Goal: Information Seeking & Learning: Find specific fact

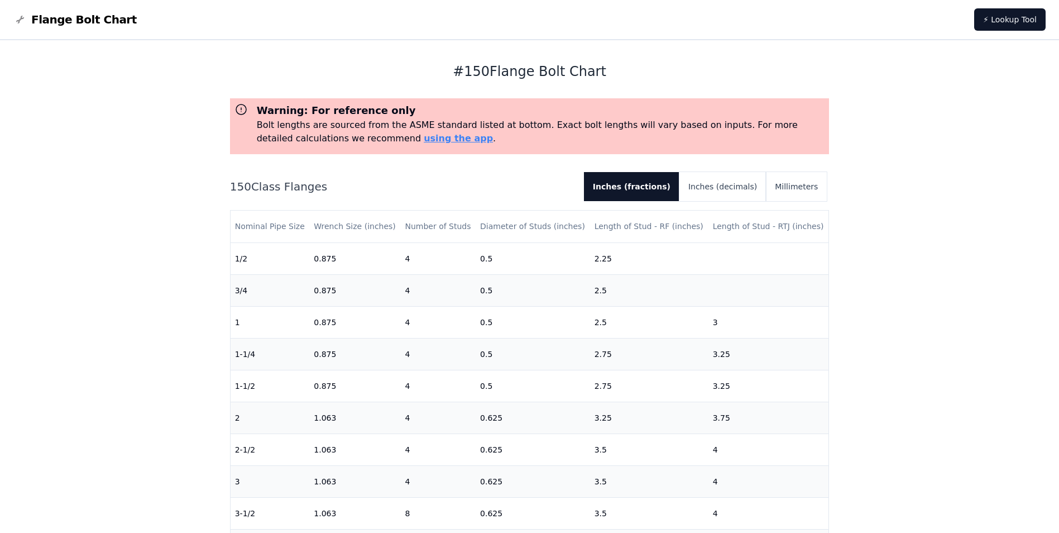
click at [890, 200] on div "# 150 Flange Bolt Chart Warning: For reference only Bolt lengths are sourced fr…" at bounding box center [529, 456] width 1059 height 832
click at [787, 187] on button "Millimeters" at bounding box center [796, 186] width 61 height 29
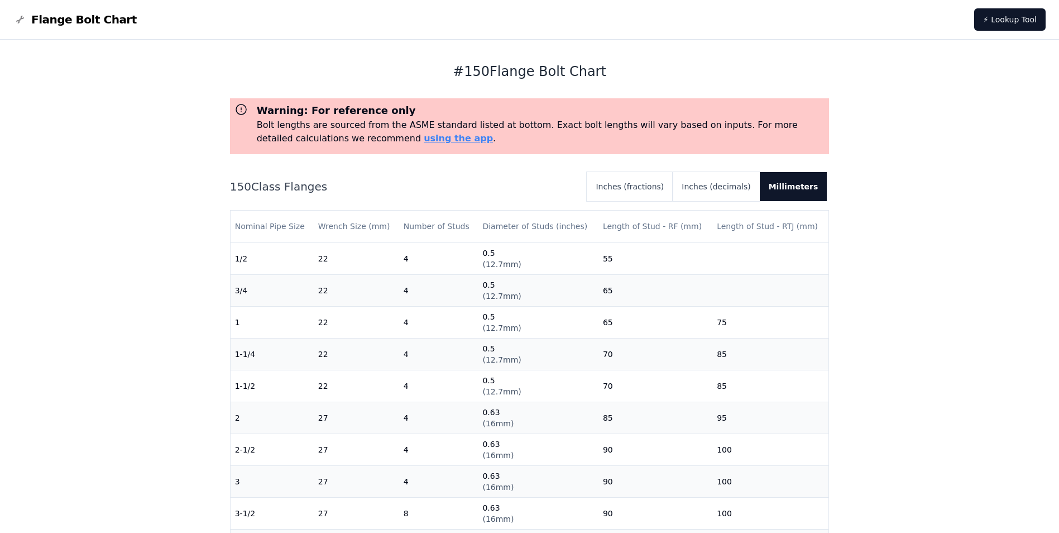
click at [438, 170] on div "Warning: For reference only Bolt lengths are sourced from the ASME standard lis…" at bounding box center [530, 348] width 600 height 500
click at [180, 81] on div "# 150 Flange Bolt Chart Warning: For reference only Bolt lengths are sourced fr…" at bounding box center [529, 456] width 1059 height 832
click at [443, 70] on h1 "# 150 Flange Bolt Chart" at bounding box center [530, 72] width 600 height 18
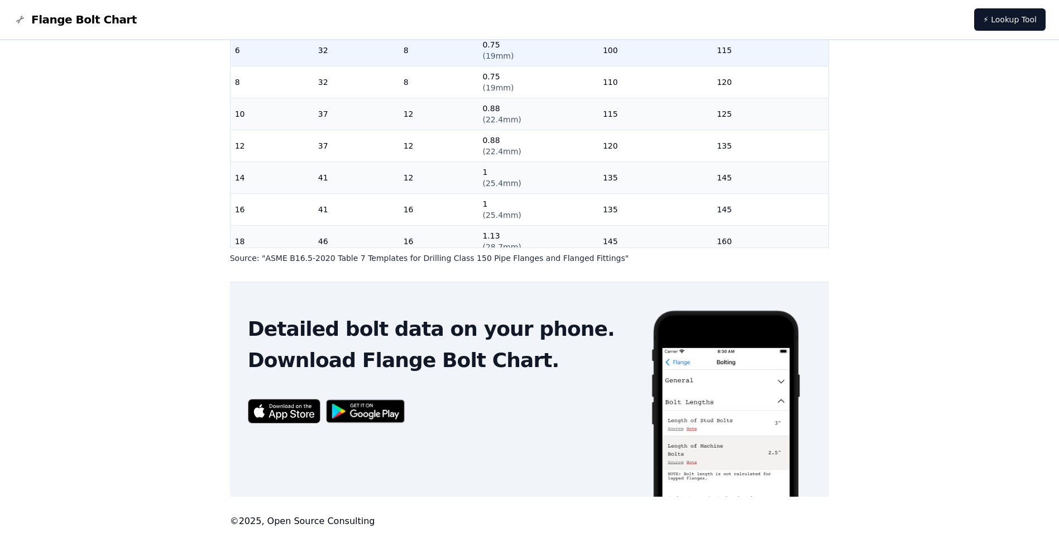
scroll to position [337, 0]
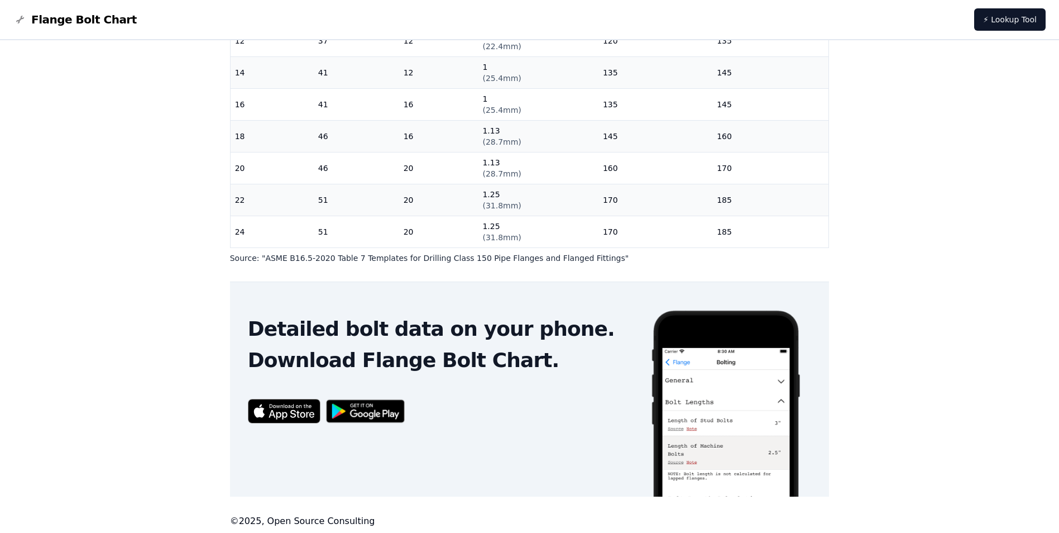
click at [290, 261] on p "Source: " ASME B16.5-2020 Table 7 Templates for Drilling Class 150 Pipe Flanges…" at bounding box center [530, 257] width 600 height 11
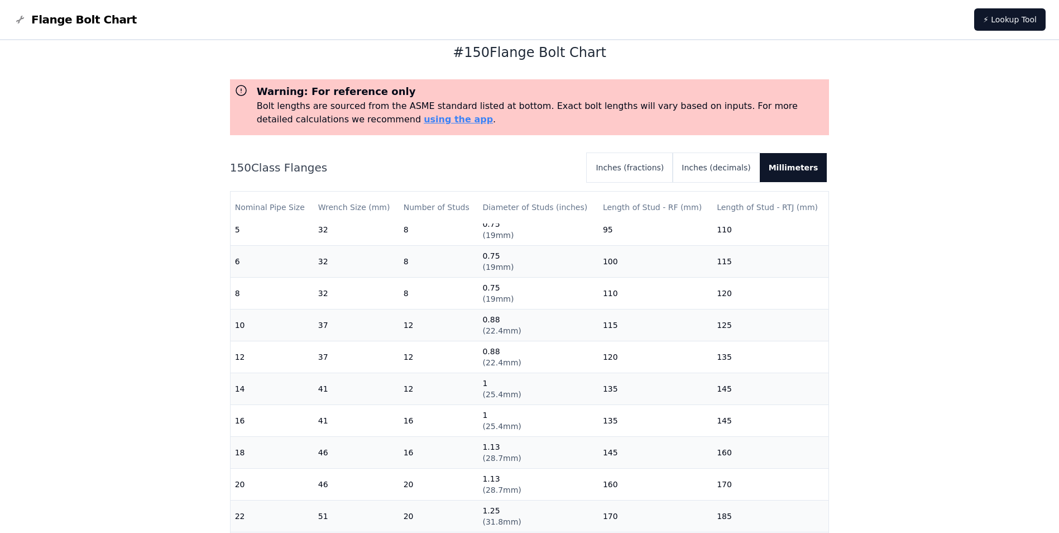
scroll to position [0, 0]
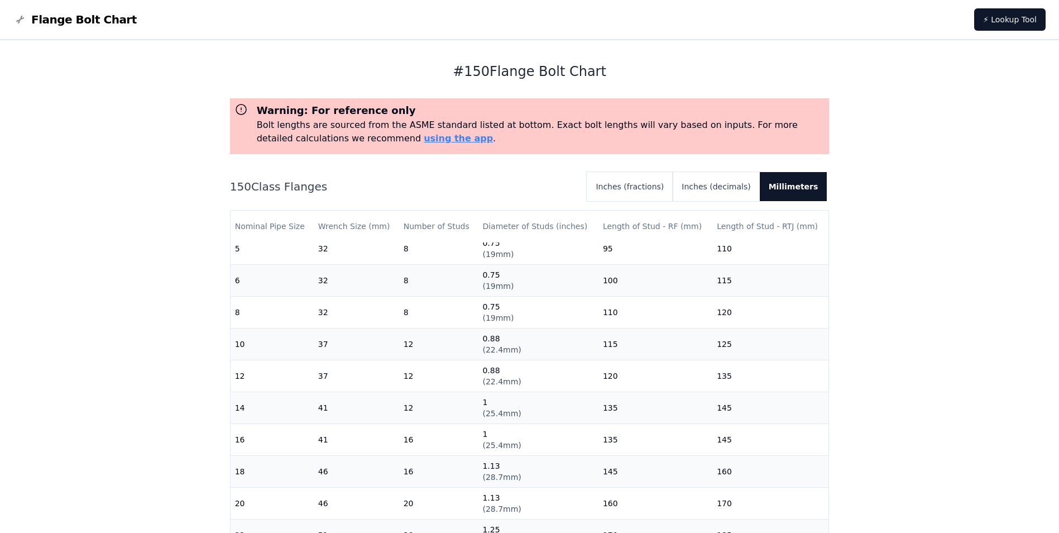
click at [452, 116] on h3 "Warning: For reference only" at bounding box center [541, 111] width 569 height 16
click at [459, 125] on p "Bolt lengths are sourced from the ASME standard listed at bottom. Exact bolt le…" at bounding box center [541, 131] width 569 height 27
click at [554, 173] on div "150 Class Flanges Inches (fractions) Inches (decimals) Millimeters" at bounding box center [530, 186] width 600 height 29
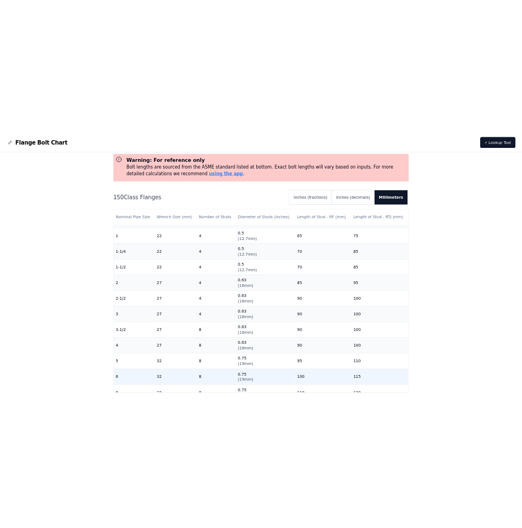
scroll to position [58, 0]
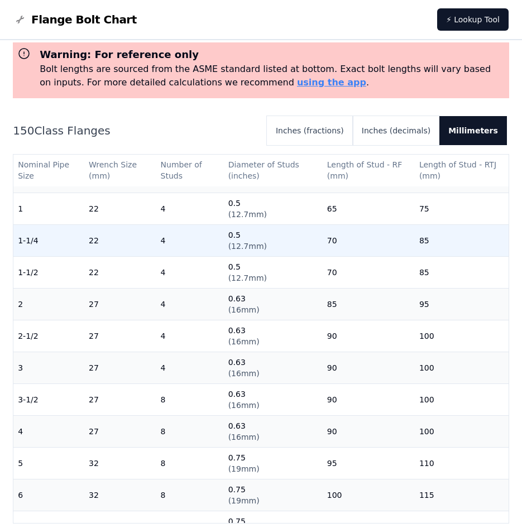
click at [272, 253] on td "0.5 ( 12.7mm )" at bounding box center [273, 241] width 99 height 32
click at [251, 233] on td "0.5 ( 12.7mm )" at bounding box center [273, 241] width 99 height 32
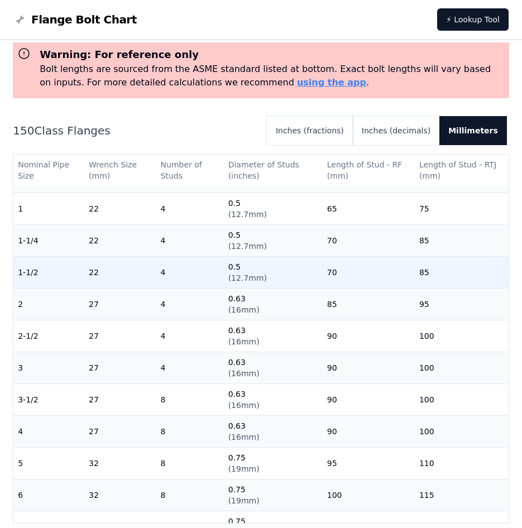
click at [228, 276] on span "( 12.7mm )" at bounding box center [247, 278] width 39 height 9
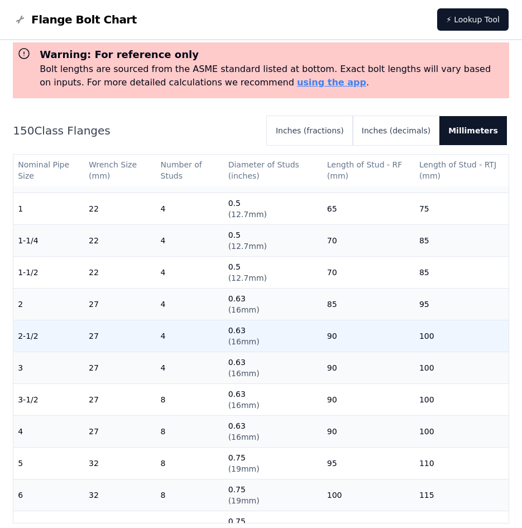
click at [279, 322] on td "0.63 ( 16mm )" at bounding box center [273, 336] width 99 height 32
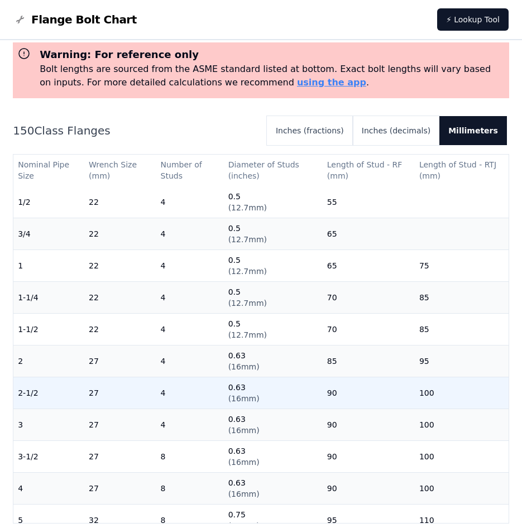
scroll to position [0, 0]
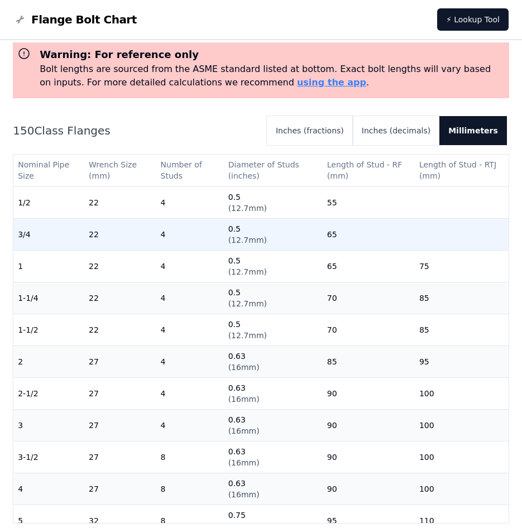
click at [141, 230] on td "22" at bounding box center [119, 234] width 71 height 32
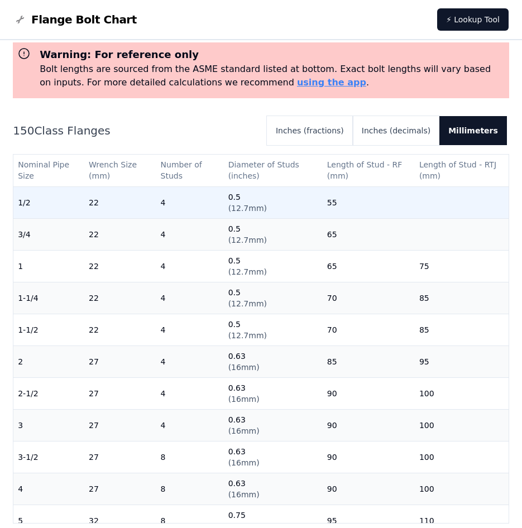
click at [127, 211] on td "22" at bounding box center [119, 203] width 71 height 32
click at [202, 211] on td "4" at bounding box center [190, 203] width 68 height 32
click at [347, 209] on td "55" at bounding box center [369, 203] width 92 height 32
click at [328, 207] on td "55" at bounding box center [369, 203] width 92 height 32
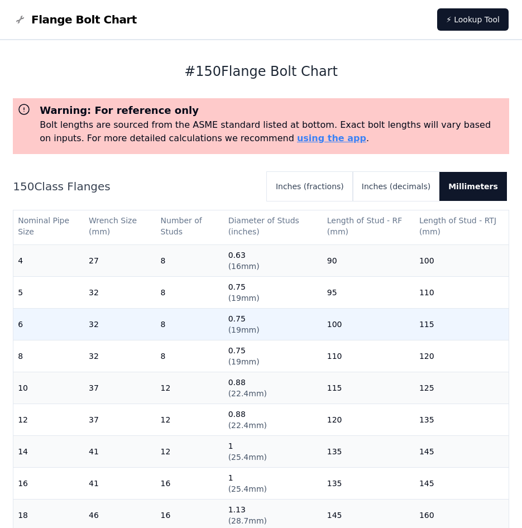
scroll to position [228, 0]
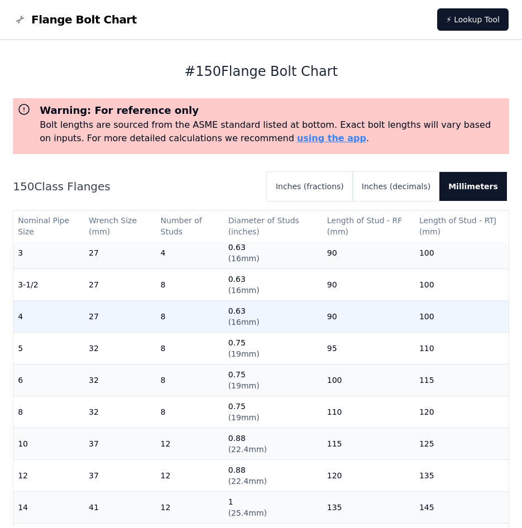
click at [324, 322] on td "90" at bounding box center [369, 316] width 92 height 32
click at [179, 320] on td "8" at bounding box center [190, 316] width 68 height 32
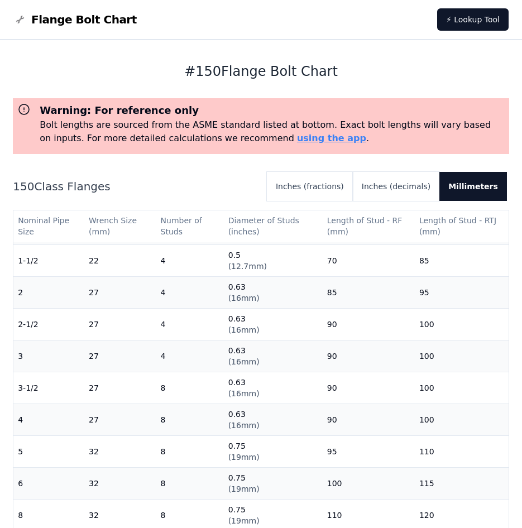
scroll to position [0, 0]
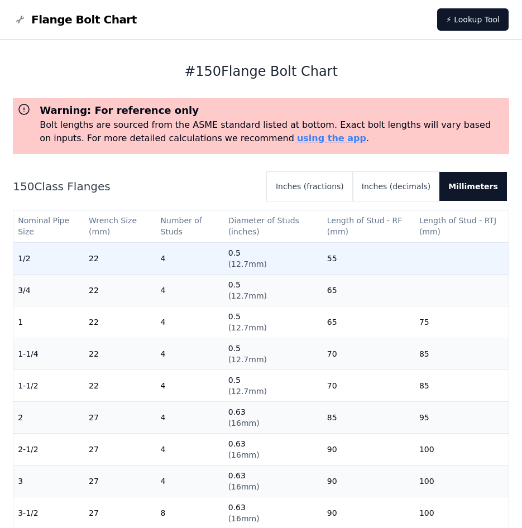
click at [27, 259] on td "1/2" at bounding box center [48, 258] width 71 height 32
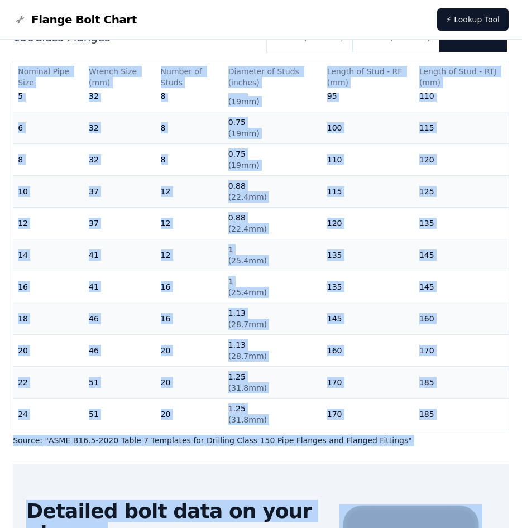
scroll to position [340, 0]
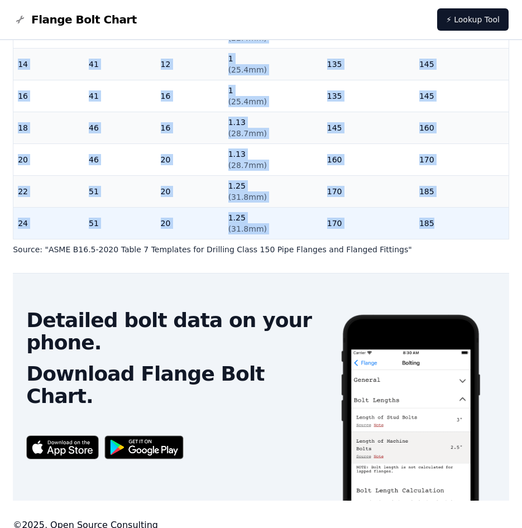
drag, startPoint x: 21, startPoint y: 224, endPoint x: 432, endPoint y: 212, distance: 411.2
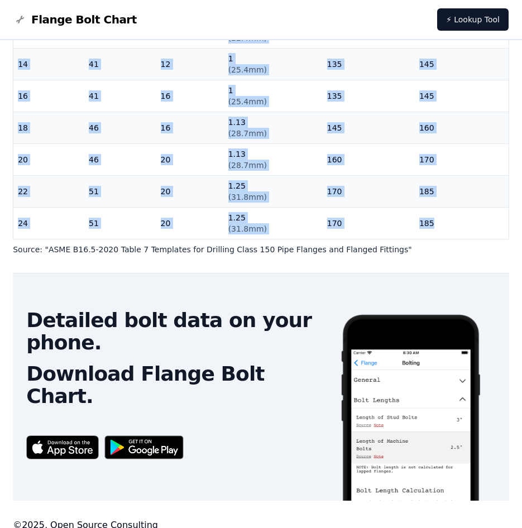
copy table "Nominal Pipe Size Wrench Size (mm) Number of Studs Diameter of Studs (inches) L…"
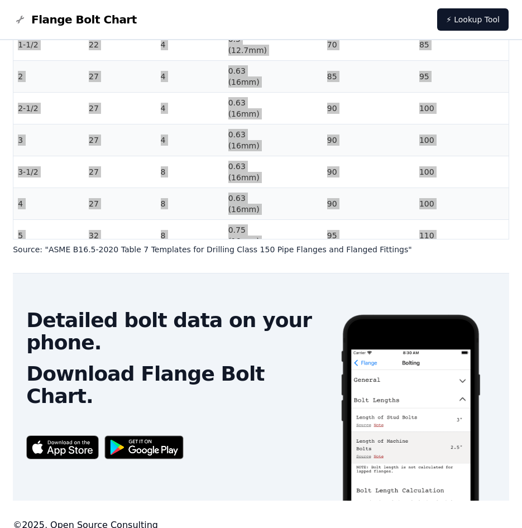
scroll to position [0, 0]
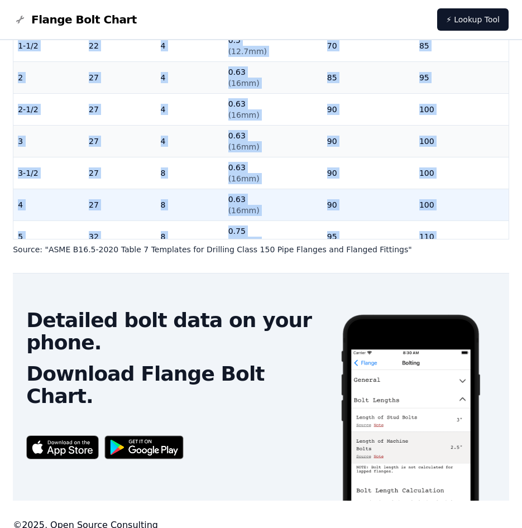
click at [386, 195] on td "90" at bounding box center [369, 205] width 92 height 32
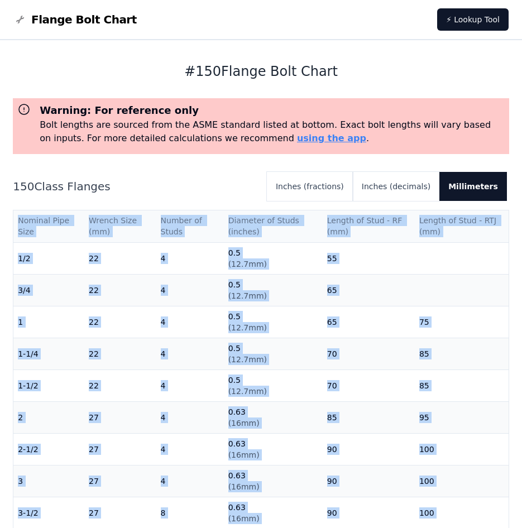
drag, startPoint x: 462, startPoint y: 211, endPoint x: 20, endPoint y: 225, distance: 443.1
copy table "Nominal Pipe Size Wrench Size (mm) Number of Studs Diameter of Studs (inches) L…"
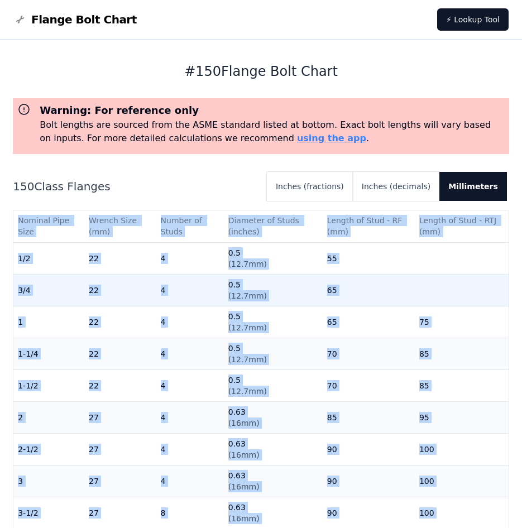
click at [442, 294] on td at bounding box center [462, 290] width 94 height 32
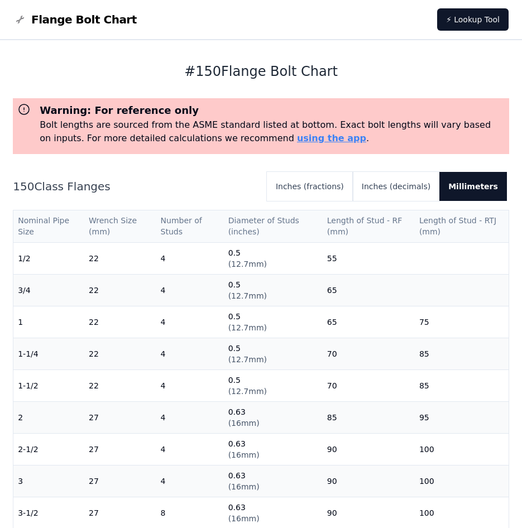
click at [20, 221] on th "Nominal Pipe Size" at bounding box center [48, 227] width 71 height 32
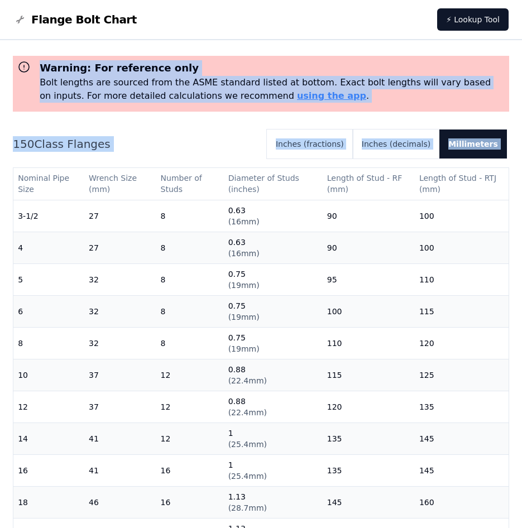
scroll to position [340, 0]
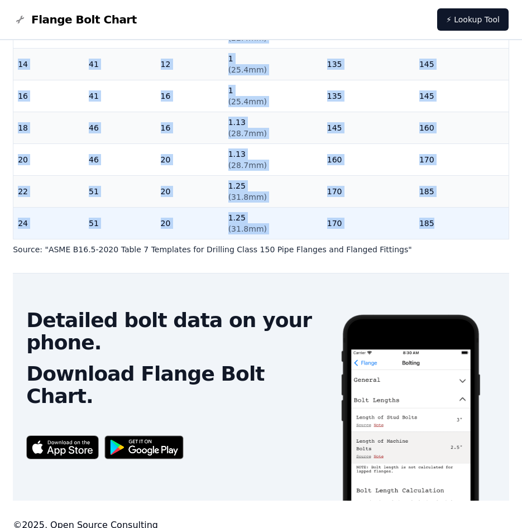
drag, startPoint x: 17, startPoint y: 218, endPoint x: 435, endPoint y: 222, distance: 417.8
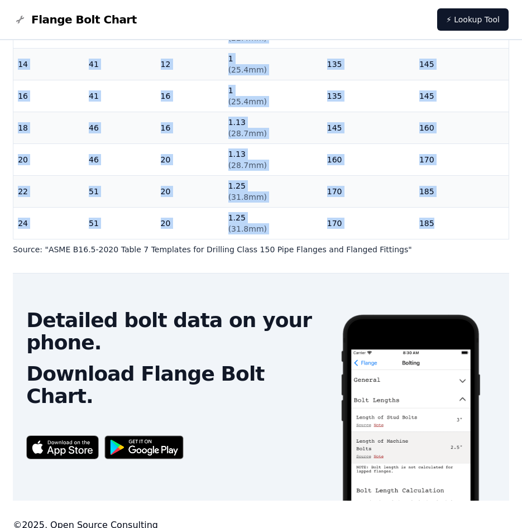
copy table "Nominal Pipe Size Wrench Size (mm) Number of Studs Diameter of Studs (inches) L…"
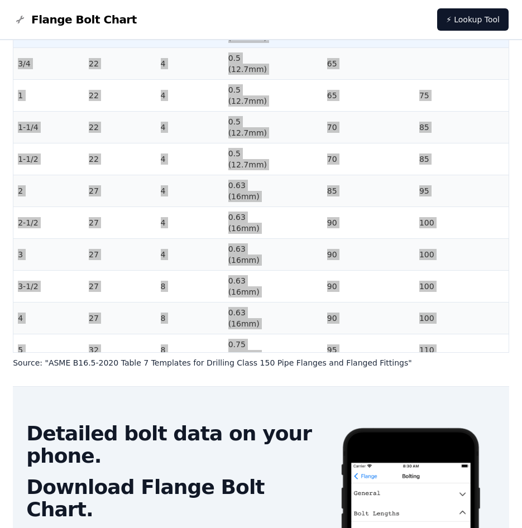
scroll to position [117, 0]
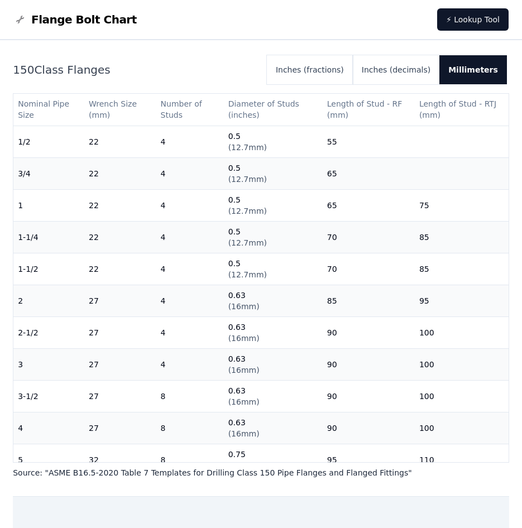
click at [60, 464] on div "150 Class Flanges Inches (fractions) Inches (decimals) Millimeters Nominal Pipe…" at bounding box center [261, 266] width 496 height 423
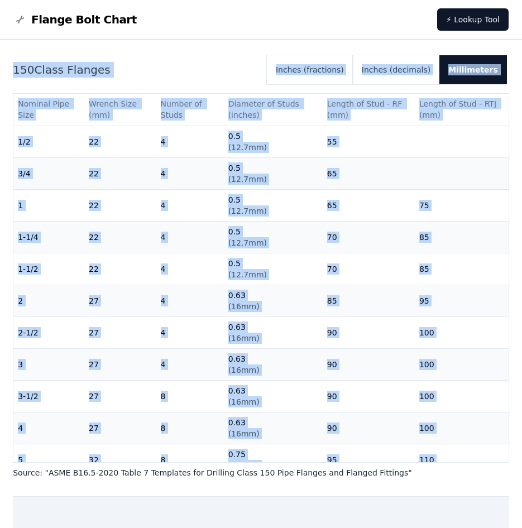
drag, startPoint x: 14, startPoint y: 472, endPoint x: 376, endPoint y: 479, distance: 362.5
click at [376, 479] on main "# 150 Flange Bolt Chart Warning: For reference only Bolt lengths are sourced fr…" at bounding box center [261, 323] width 496 height 801
copy div "# 150 Flange Bolt Chart Warning: For reference only Bolt lengths are sourced fr…"
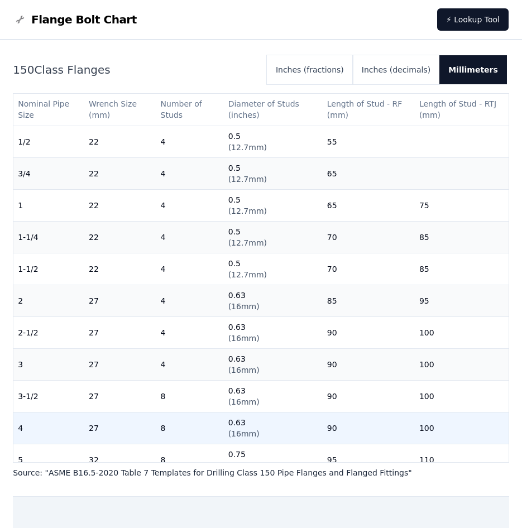
click at [311, 425] on td "0.63 ( 16mm )" at bounding box center [273, 428] width 99 height 32
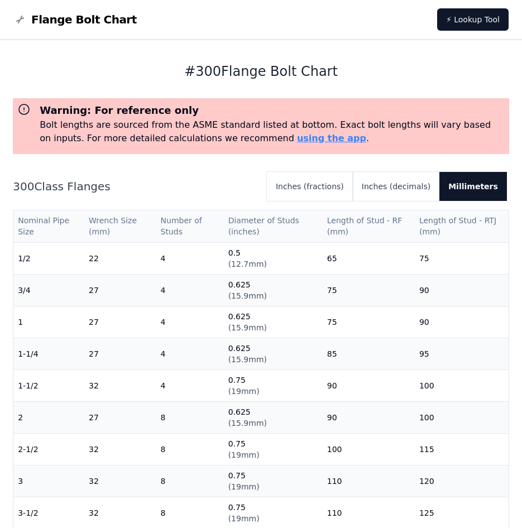
drag, startPoint x: 44, startPoint y: 226, endPoint x: 39, endPoint y: 223, distance: 5.8
click at [44, 226] on th "Nominal Pipe Size" at bounding box center [48, 227] width 71 height 32
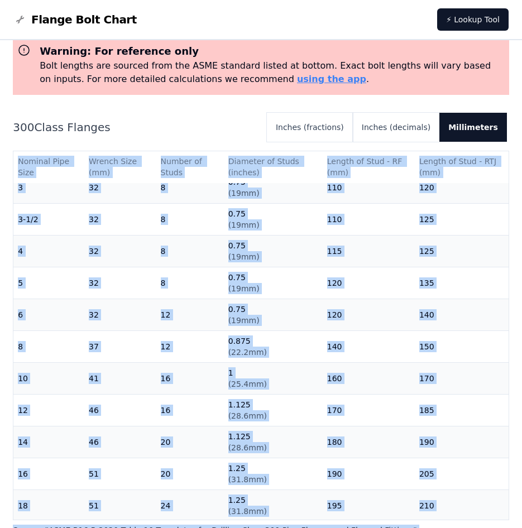
scroll to position [340, 0]
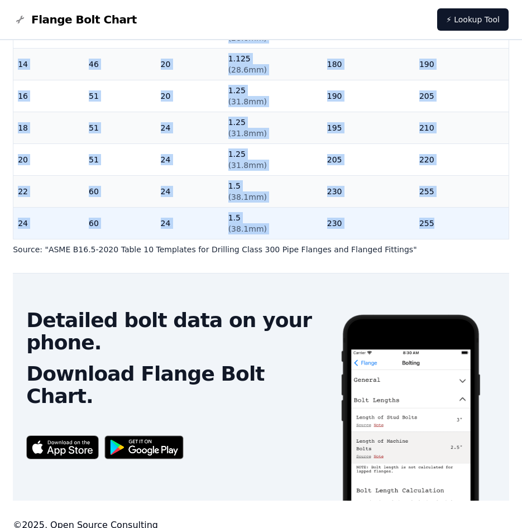
drag, startPoint x: 21, startPoint y: 219, endPoint x: 439, endPoint y: 211, distance: 418.4
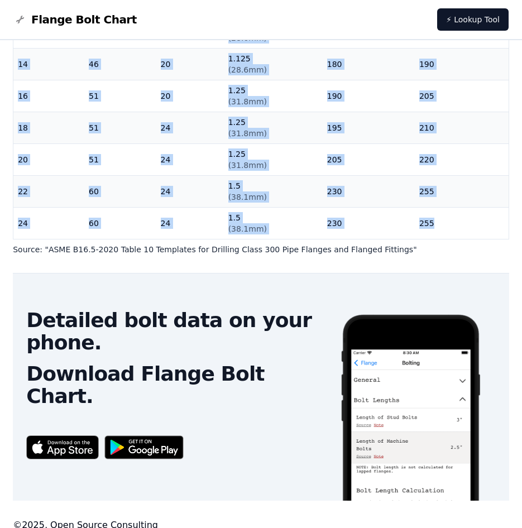
copy table "Nominal Pipe Size Wrench Size (mm) Number of Studs Diameter of Studs (inches) L…"
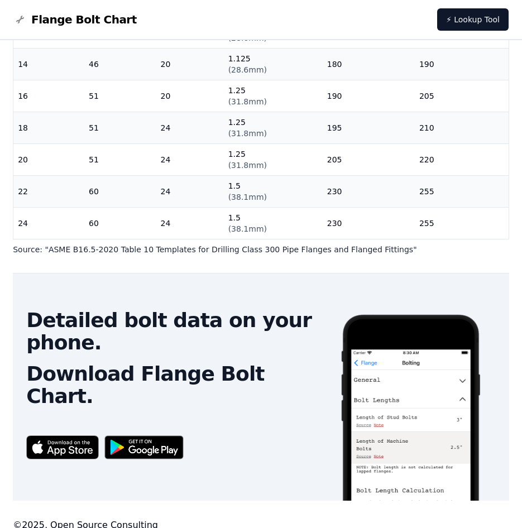
click at [356, 249] on p "Source: " ASME B16.5-2020 Table 10 Templates for Drilling Class 300 Pipe Flange…" at bounding box center [261, 249] width 496 height 11
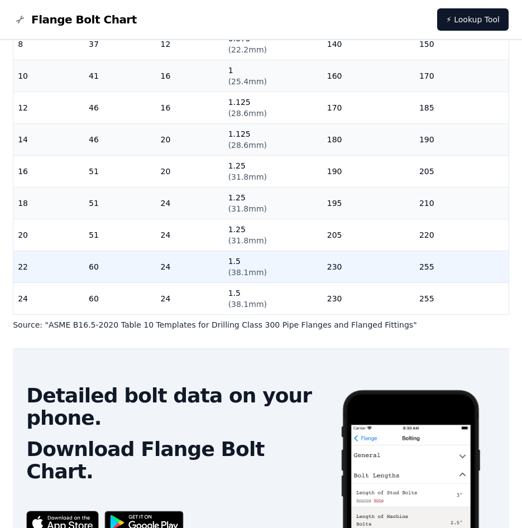
scroll to position [284, 0]
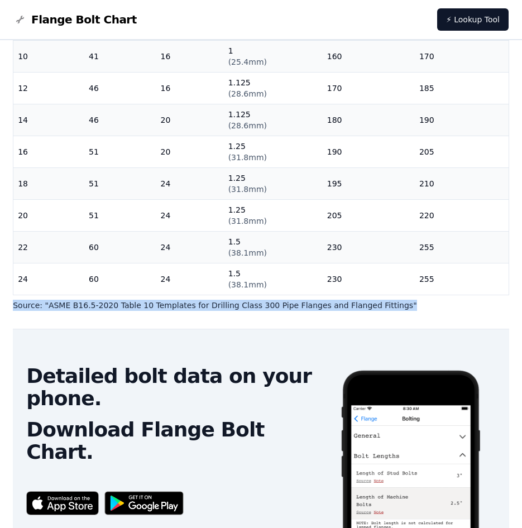
drag, startPoint x: 13, startPoint y: 307, endPoint x: 386, endPoint y: 307, distance: 373.6
click at [386, 307] on p "Source: " ASME B16.5-2020 Table 10 Templates for Drilling Class 300 Pipe Flange…" at bounding box center [261, 305] width 496 height 11
copy p "Source: " ASME B16.5-2020 Table 10 Templates for Drilling Class 300 Pipe Flange…"
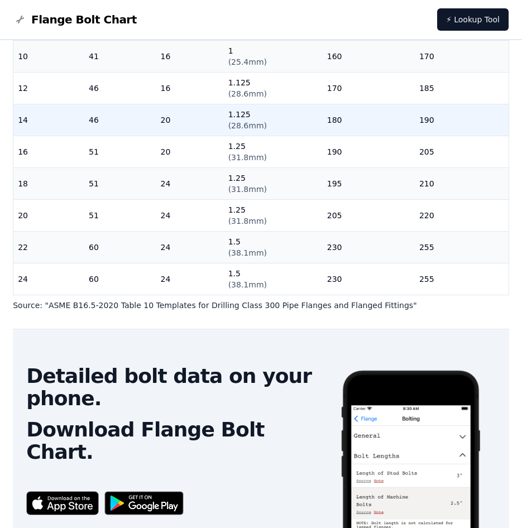
click at [428, 125] on td "190" at bounding box center [462, 120] width 94 height 32
